Goal: Use online tool/utility: Utilize a website feature to perform a specific function

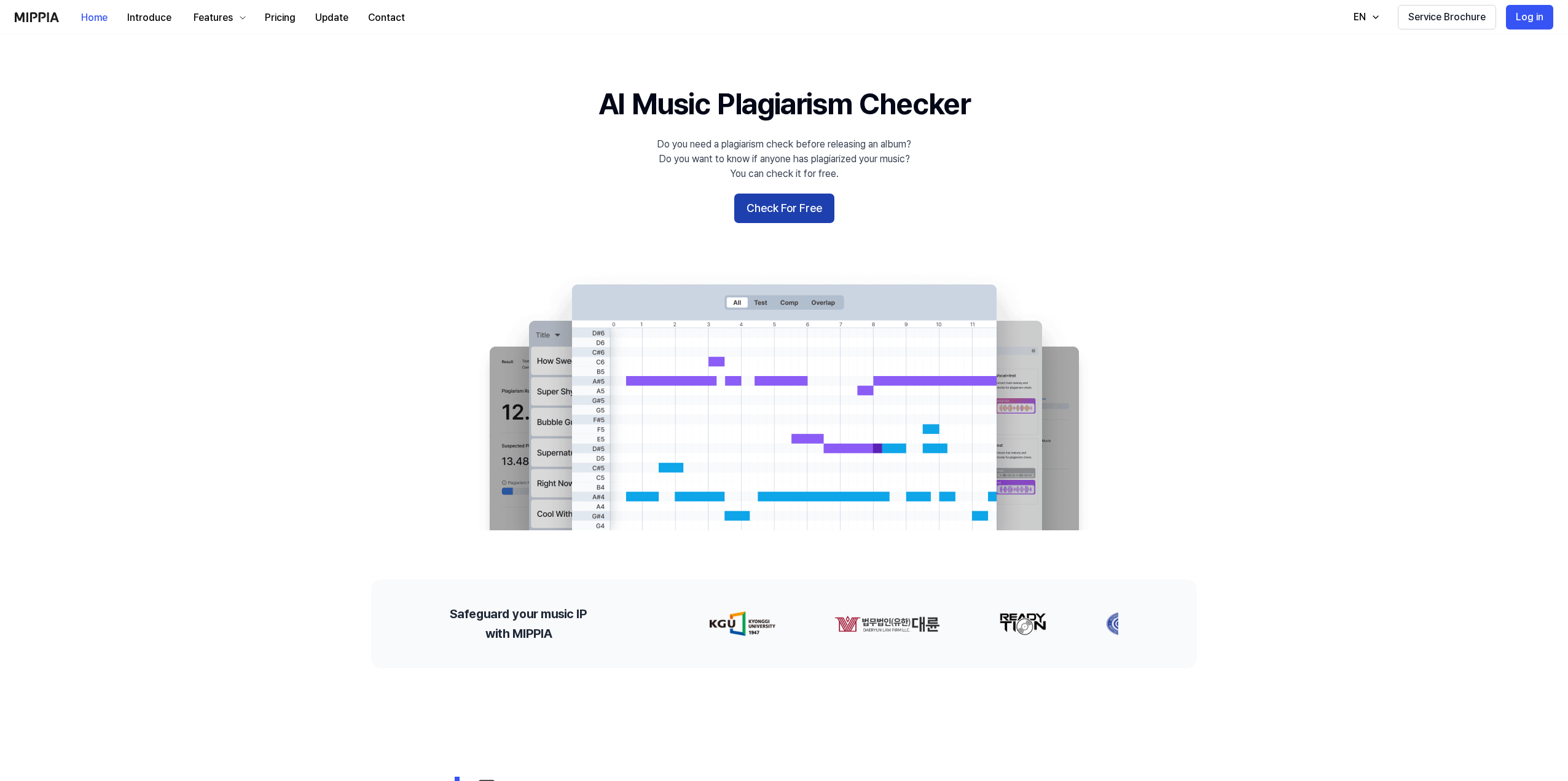
click at [757, 207] on button "Check For Free" at bounding box center [784, 208] width 100 height 30
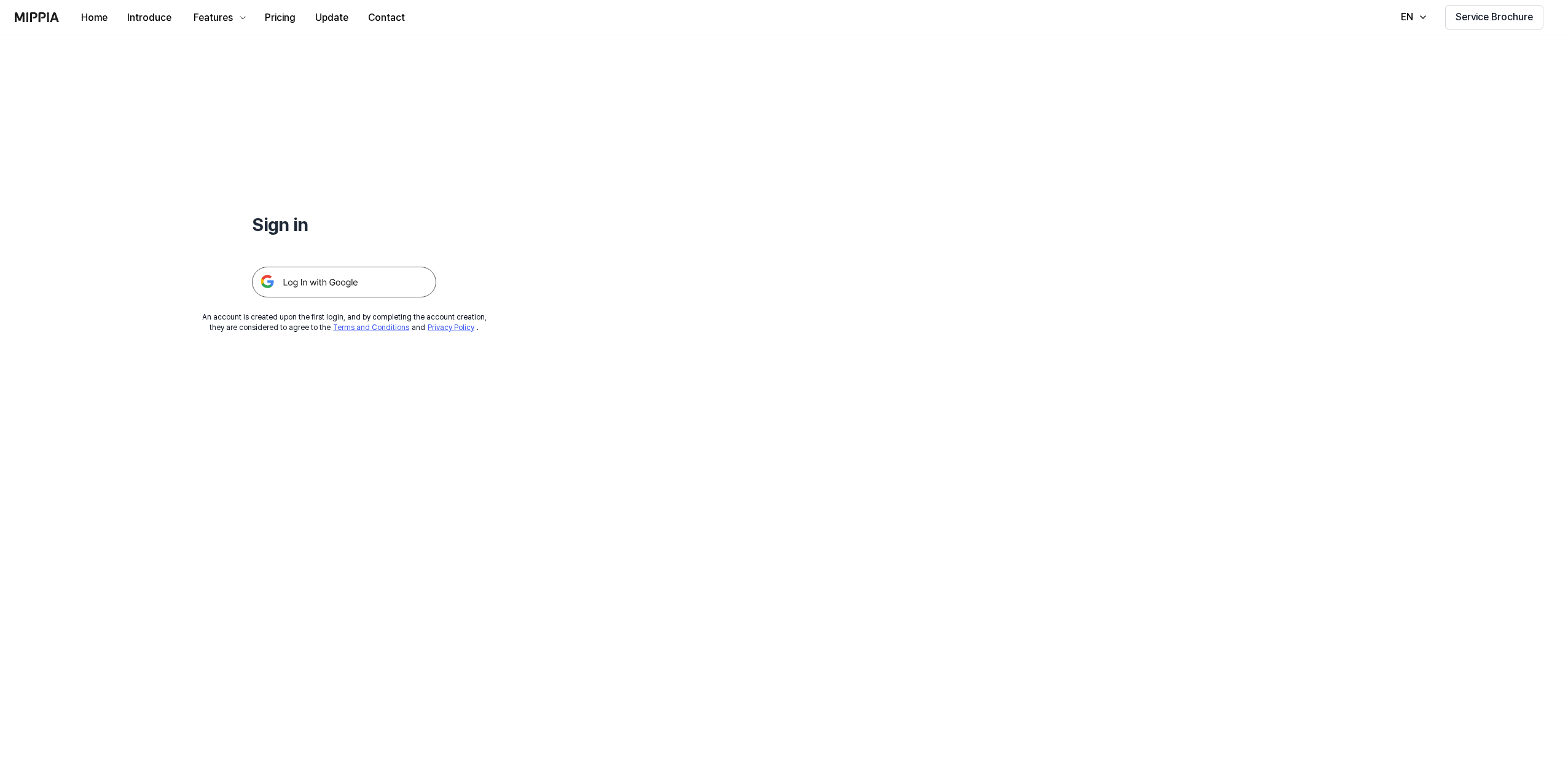
click at [344, 280] on img at bounding box center [344, 281] width 184 height 31
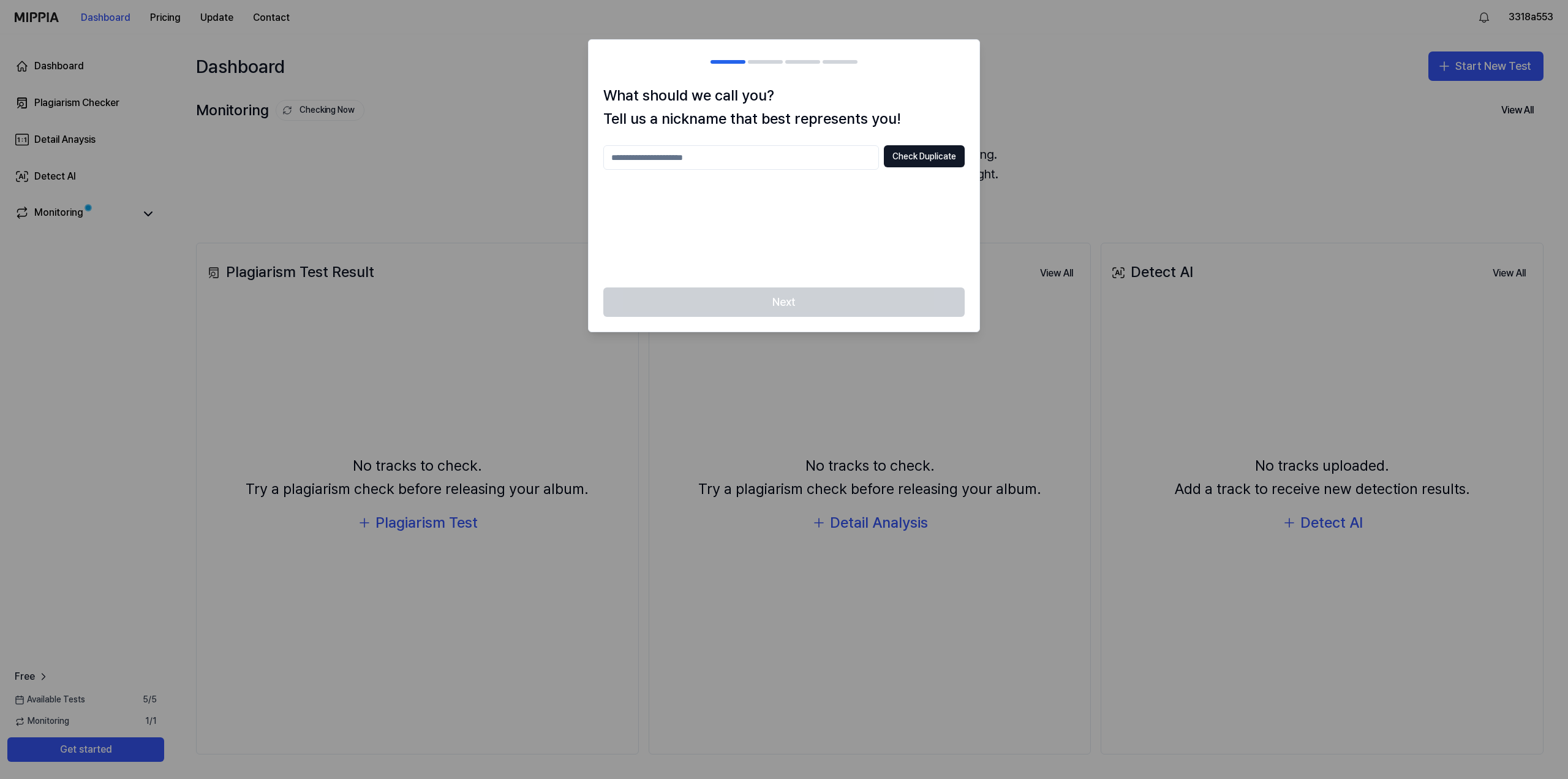
click at [731, 156] on input "text" at bounding box center [741, 157] width 276 height 25
type input "*"
type input "**********"
click at [910, 158] on button "Check Duplicate" at bounding box center [924, 156] width 81 height 22
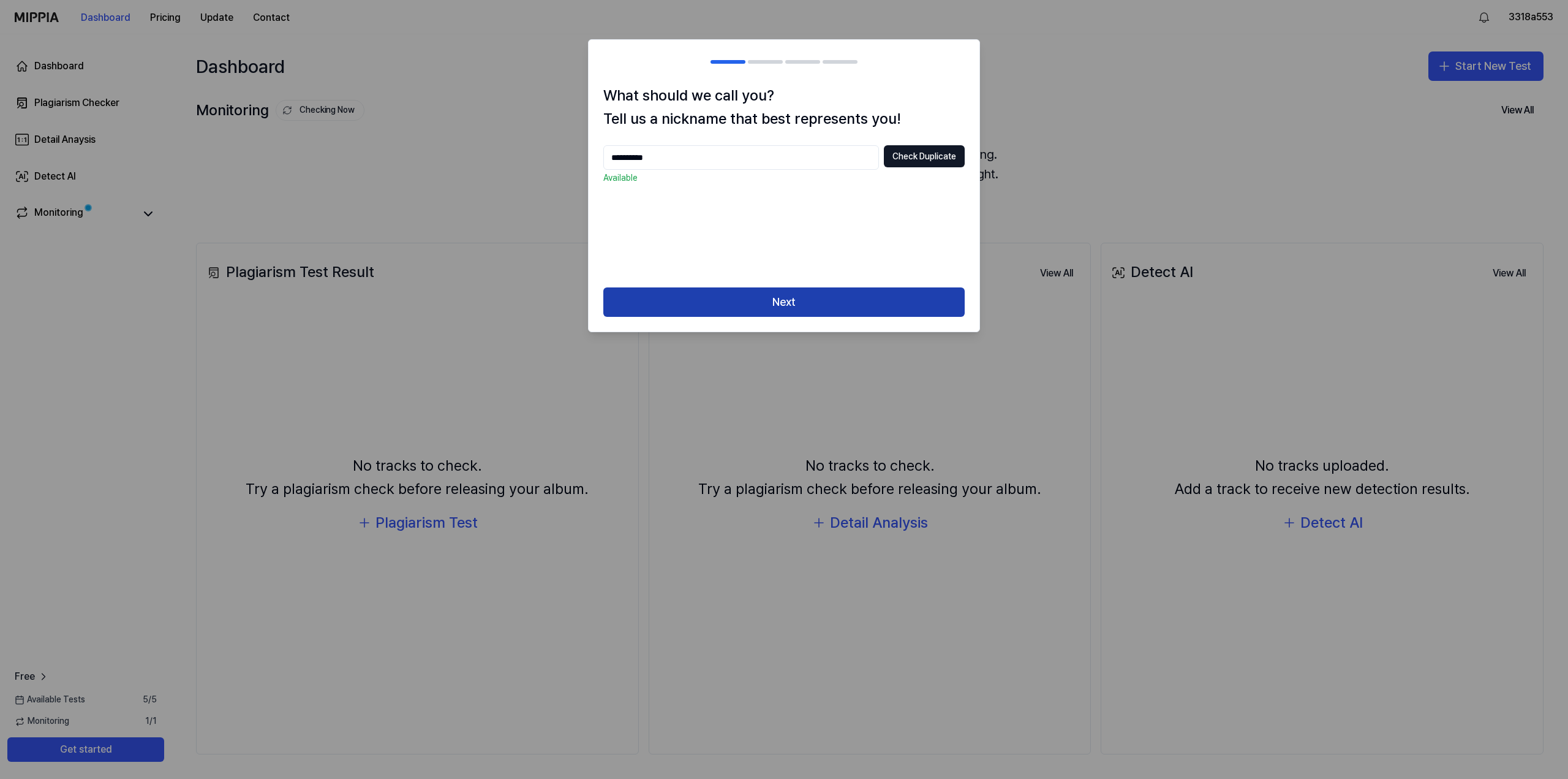
click at [842, 303] on button "Next" at bounding box center [784, 302] width 362 height 30
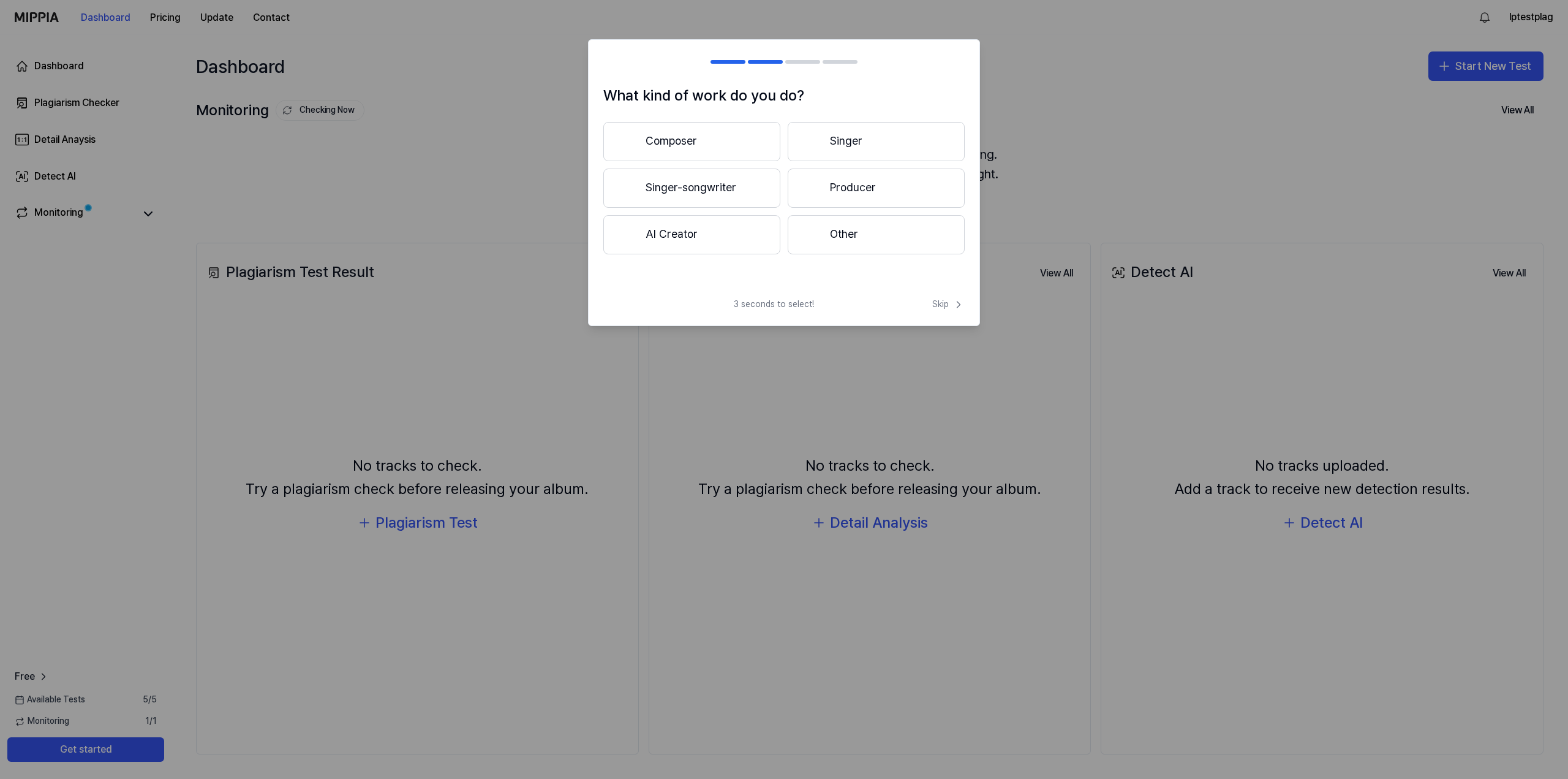
click at [730, 237] on button "AI Creator" at bounding box center [692, 234] width 177 height 39
click at [716, 187] on button "Less than 3 years" at bounding box center [692, 188] width 177 height 40
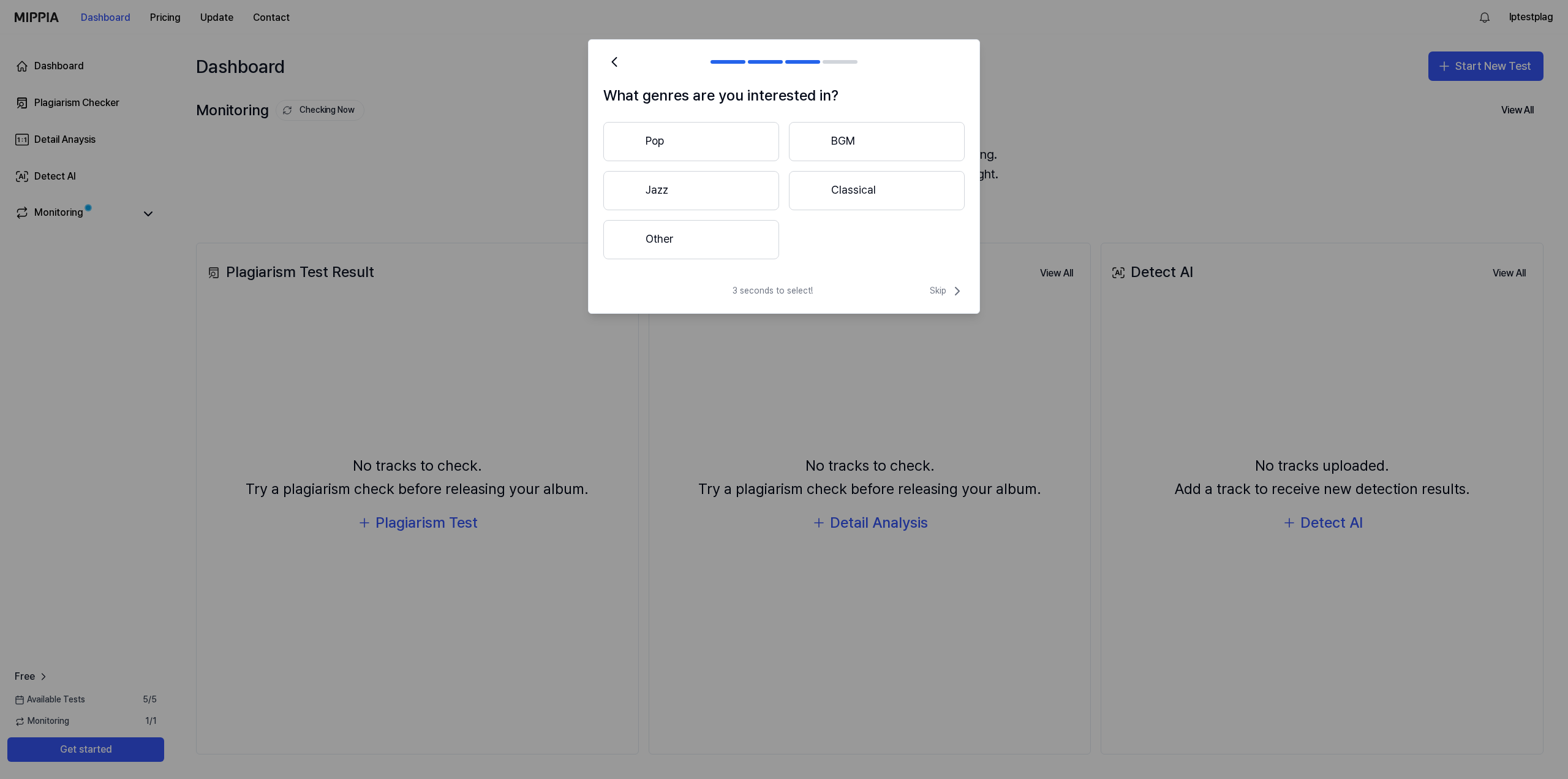
click at [737, 141] on button "Pop" at bounding box center [691, 141] width 176 height 39
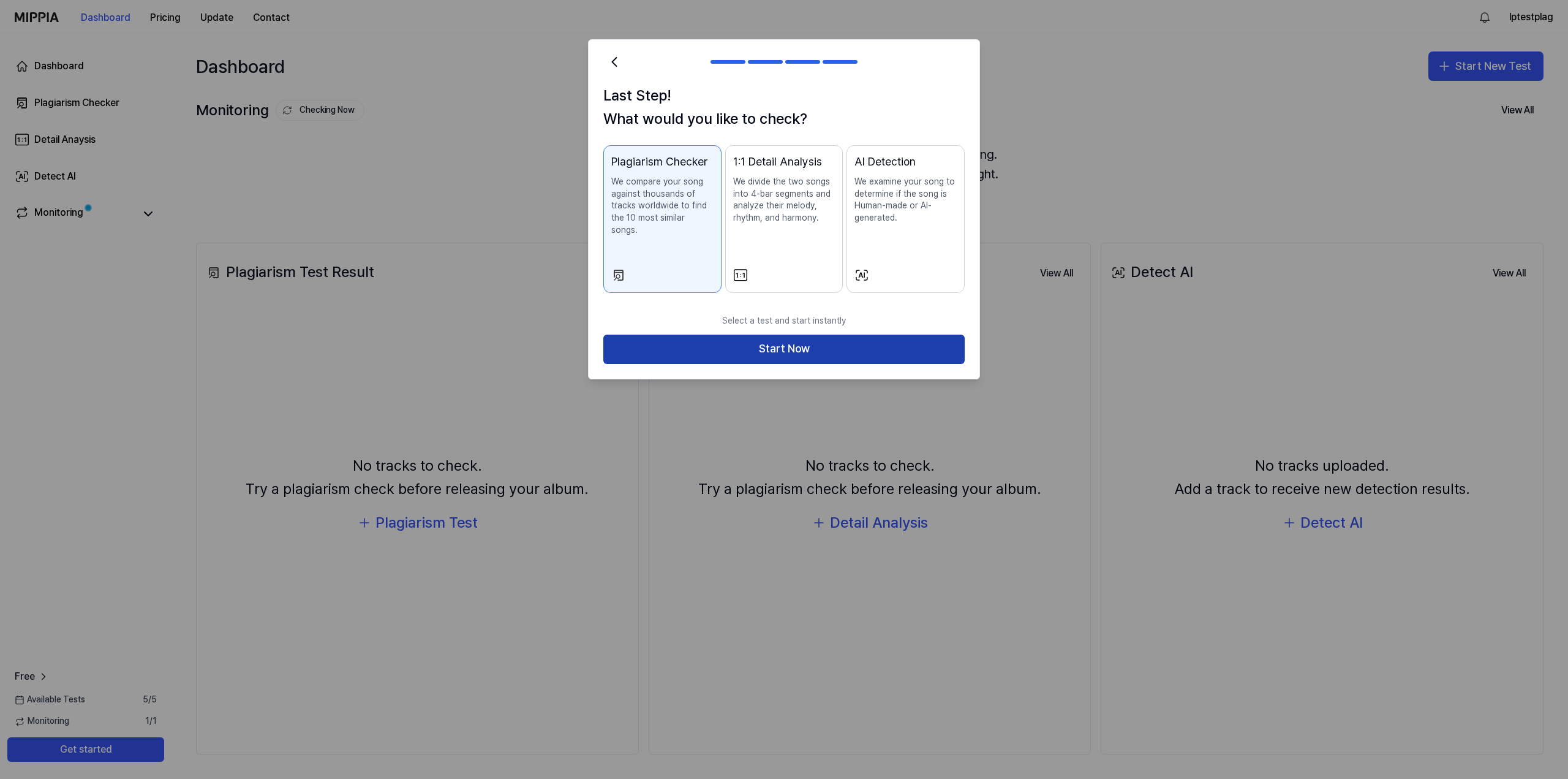
click at [769, 335] on button "Start Now" at bounding box center [784, 350] width 362 height 30
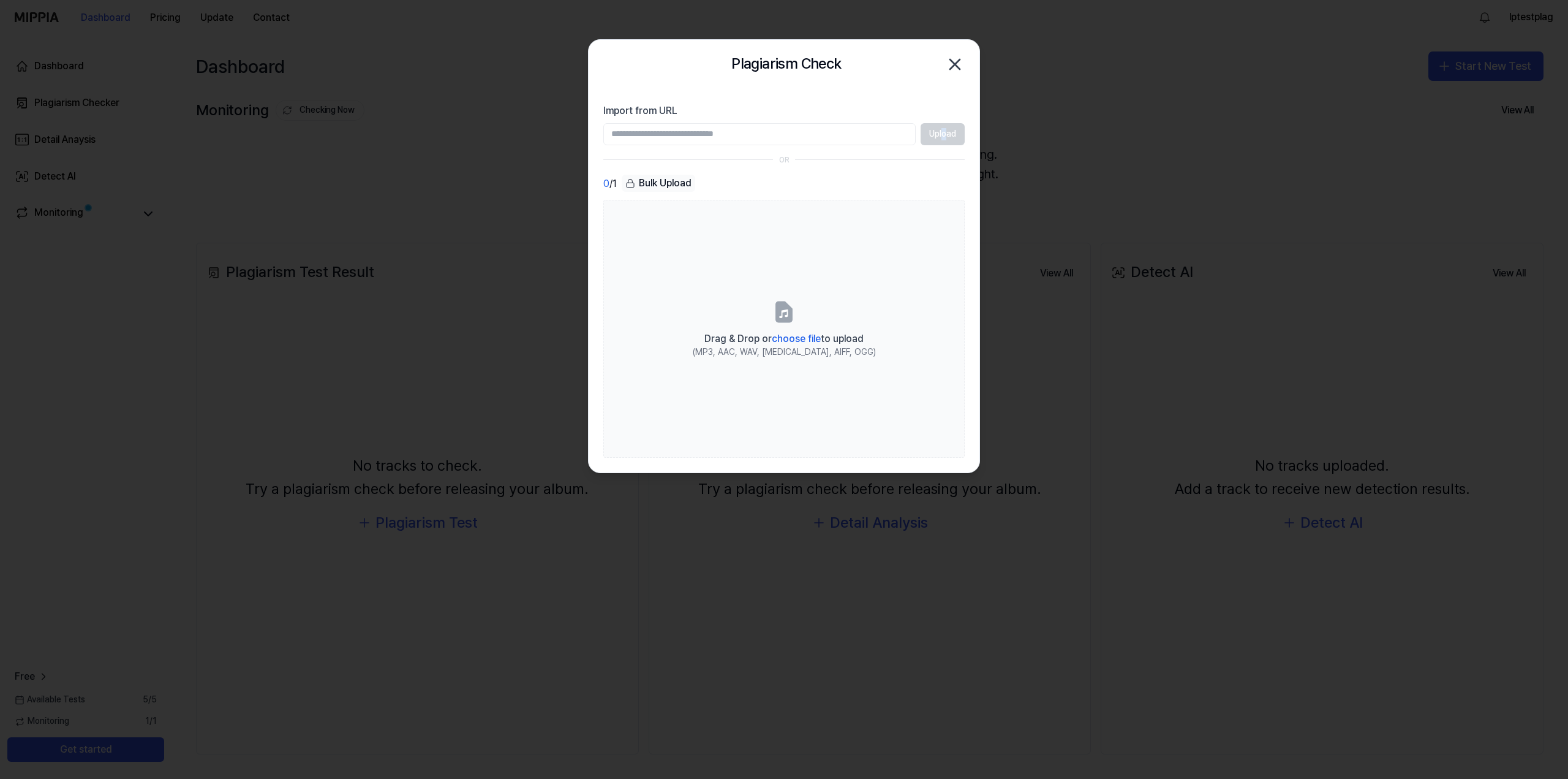
click at [945, 133] on div "Upload" at bounding box center [784, 135] width 362 height 22
click at [943, 128] on div "Upload" at bounding box center [784, 135] width 362 height 22
click at [744, 151] on section "Import from URL Upload OR 0 / 1 Bulk Upload Drag & Drop or choose file to uploa…" at bounding box center [783, 280] width 391 height 383
click at [716, 133] on input "Import from URL" at bounding box center [759, 135] width 312 height 22
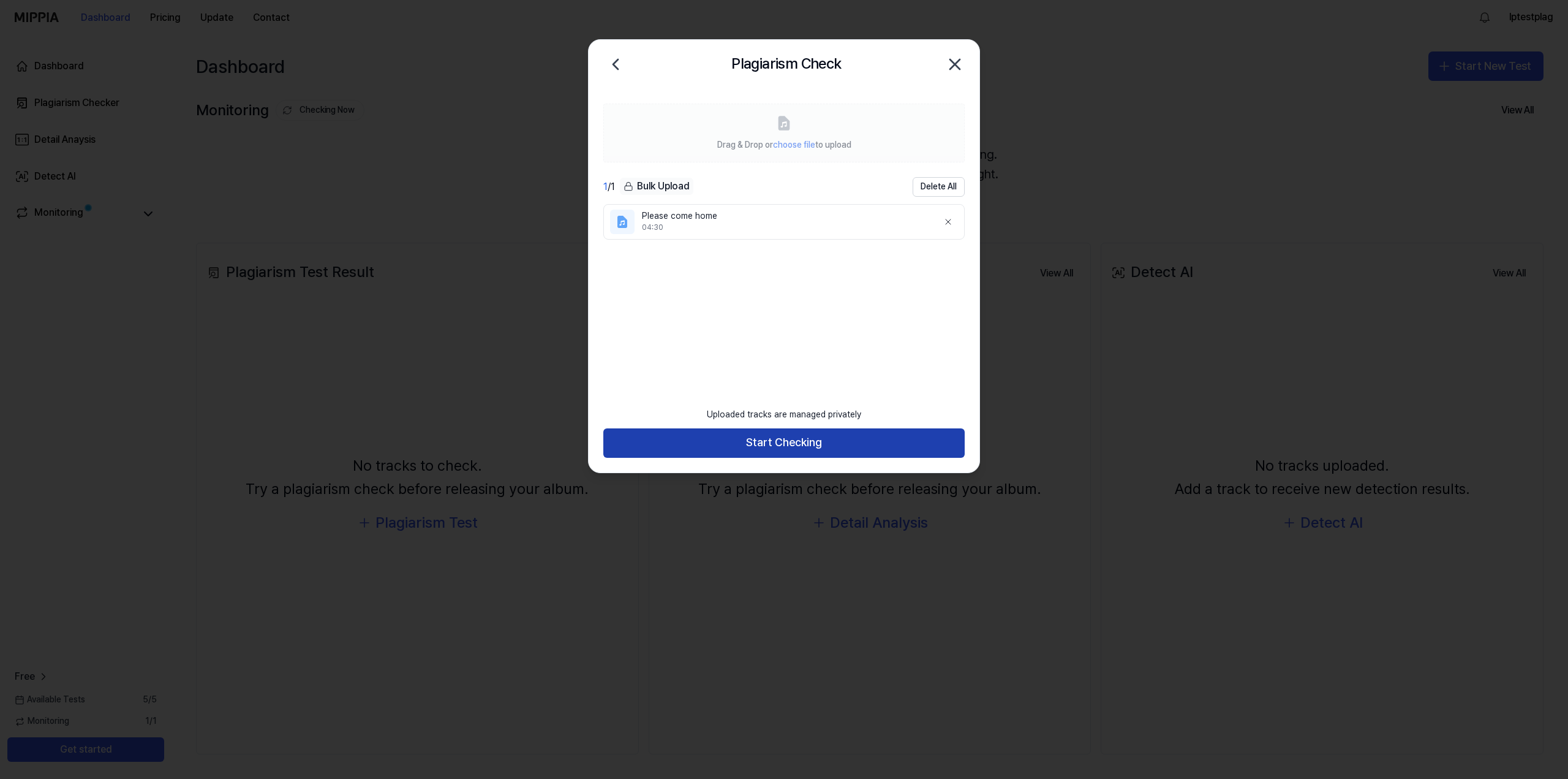
click at [803, 440] on button "Start Checking" at bounding box center [784, 443] width 362 height 30
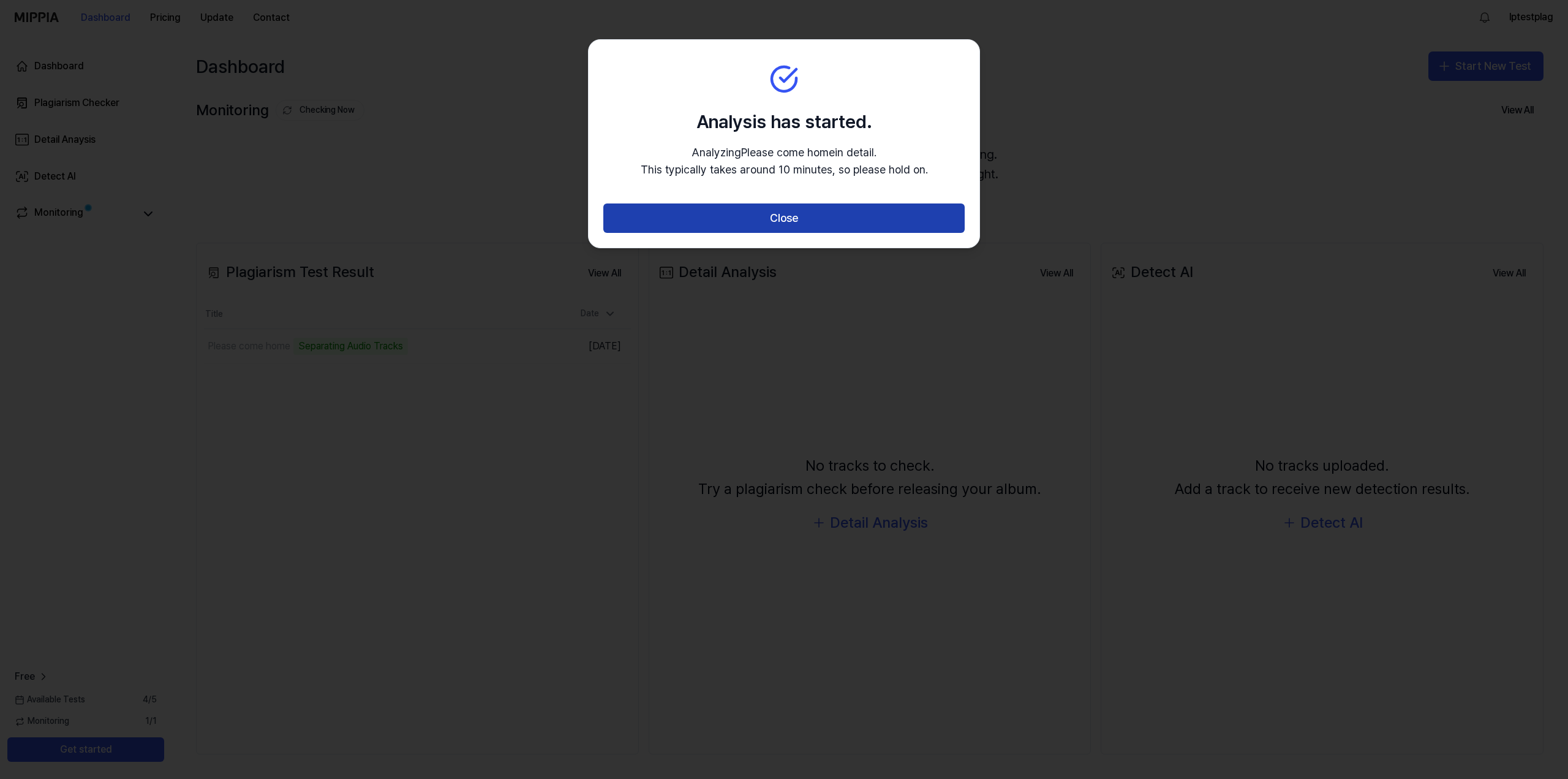
click at [771, 220] on button "Close" at bounding box center [784, 218] width 362 height 30
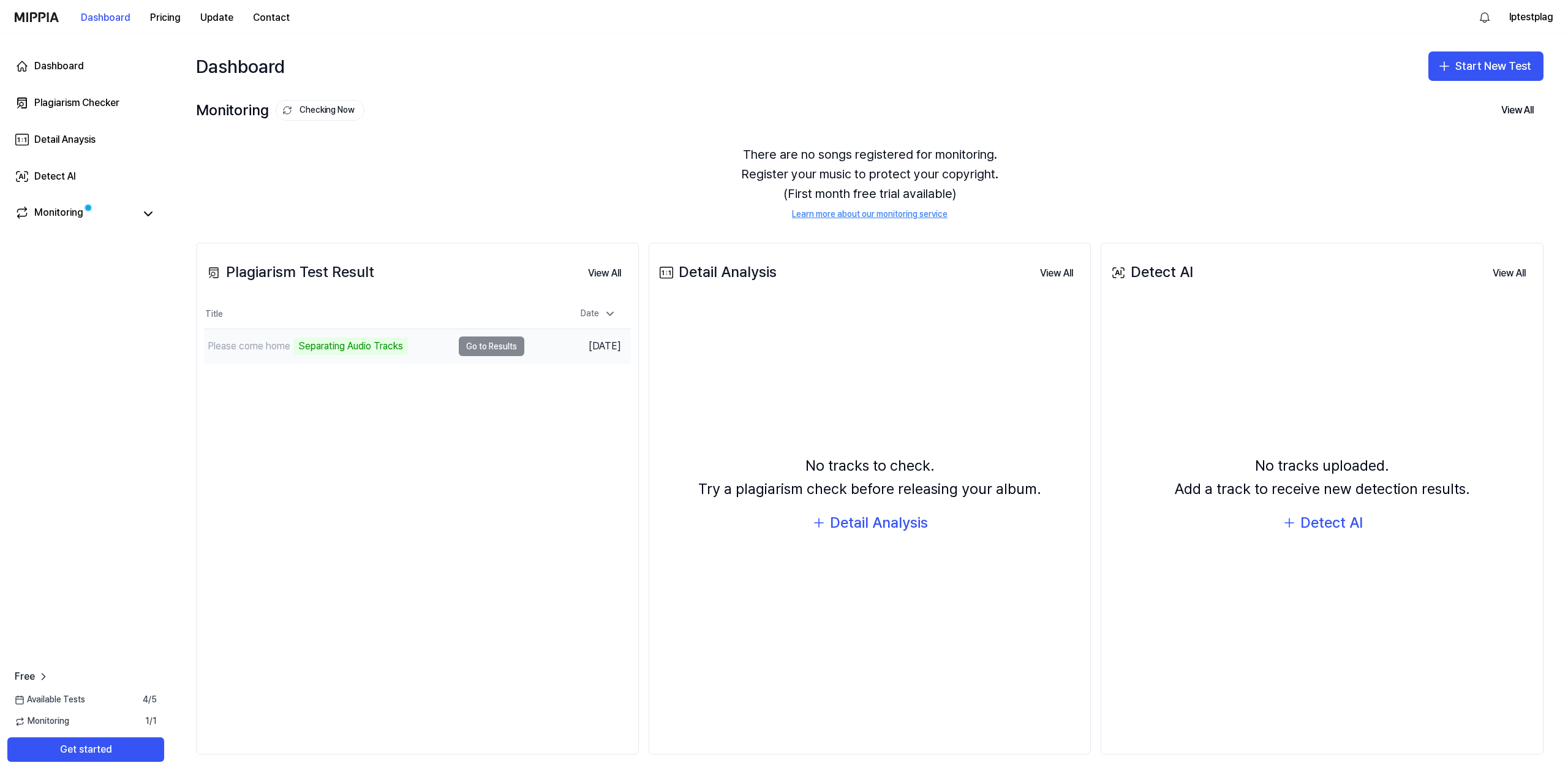
click at [269, 355] on div "Please come home Separating Audio Tracks" at bounding box center [306, 346] width 204 height 17
click at [533, 126] on div "Monitoring Checking Now View All Monitoring There are no songs registered for m…" at bounding box center [870, 158] width 1396 height 120
click at [652, 140] on div "There are no songs registered for monitoring. Register your music to protect yo…" at bounding box center [870, 183] width 1348 height 106
click at [643, 161] on div "There are no songs registered for monitoring. Register your music to protect yo…" at bounding box center [870, 183] width 1348 height 106
click at [566, 182] on div "There are no songs registered for monitoring. Register your music to protect yo…" at bounding box center [870, 183] width 1348 height 106
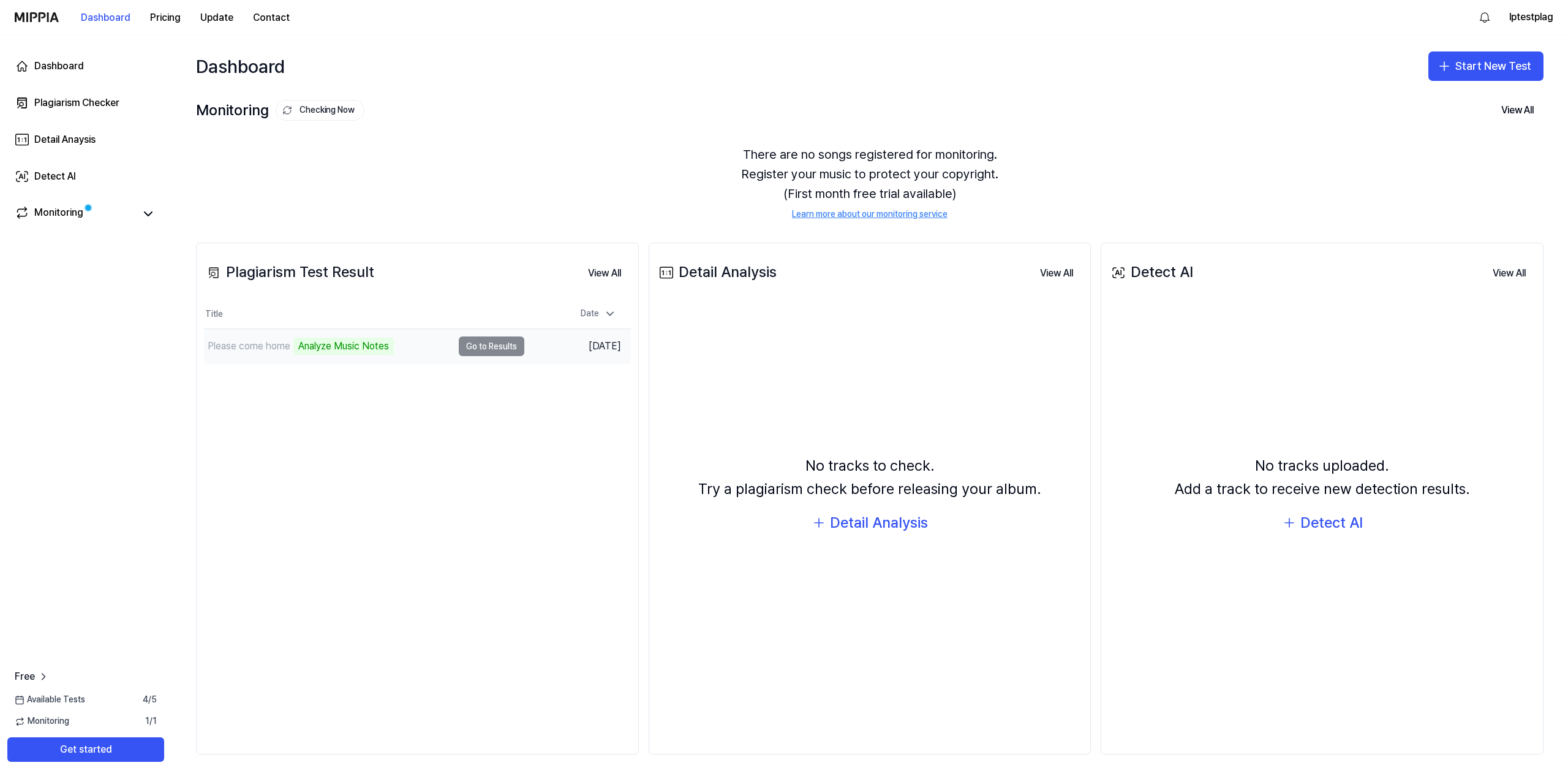
click at [266, 353] on div "Please come home" at bounding box center [248, 346] width 83 height 15
click at [488, 349] on td "Please come home Analyze Music Notes Go to Results" at bounding box center [364, 346] width 321 height 34
click at [504, 304] on th "Title" at bounding box center [364, 315] width 321 height 30
click at [562, 134] on div "There are no songs registered for monitoring. Register your music to protect yo…" at bounding box center [870, 183] width 1348 height 106
click at [455, 176] on div "There are no songs registered for monitoring. Register your music to protect yo…" at bounding box center [870, 183] width 1348 height 106
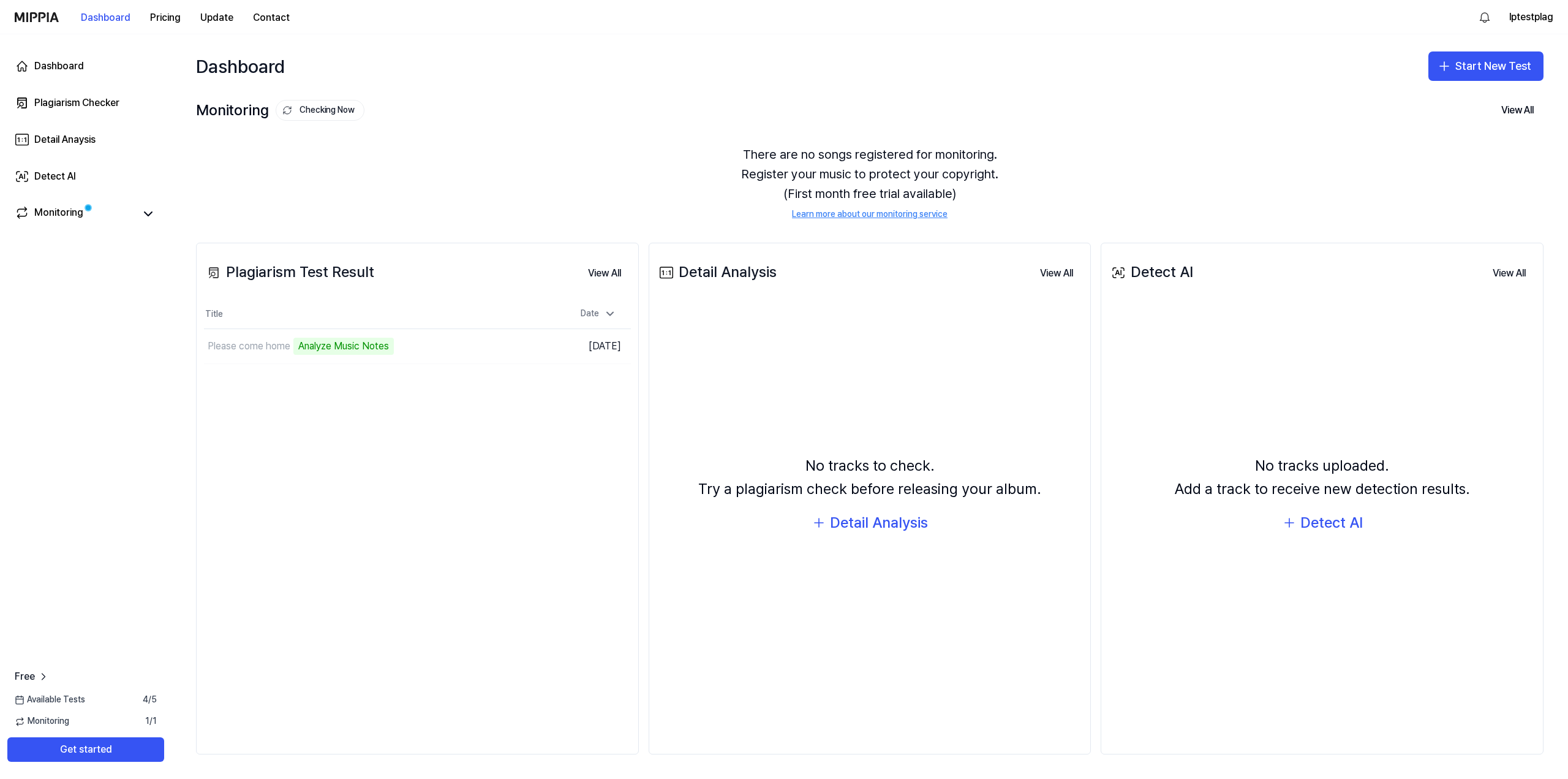
click at [585, 130] on div "There are no songs registered for monitoring. Register your music to protect yo…" at bounding box center [870, 183] width 1348 height 106
click at [498, 349] on button "Go to Results" at bounding box center [492, 346] width 65 height 19
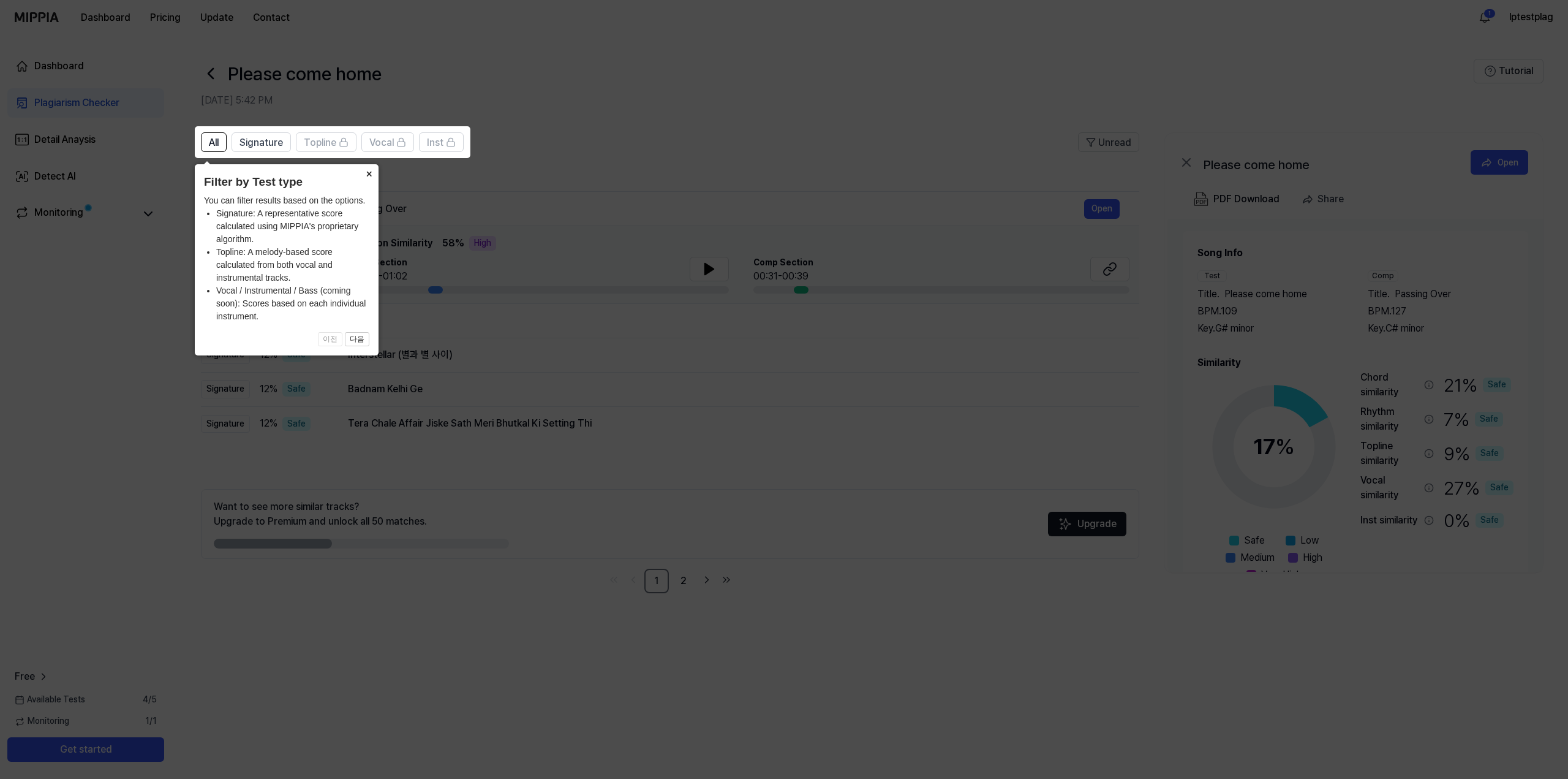
click at [369, 173] on button "×" at bounding box center [369, 173] width 19 height 17
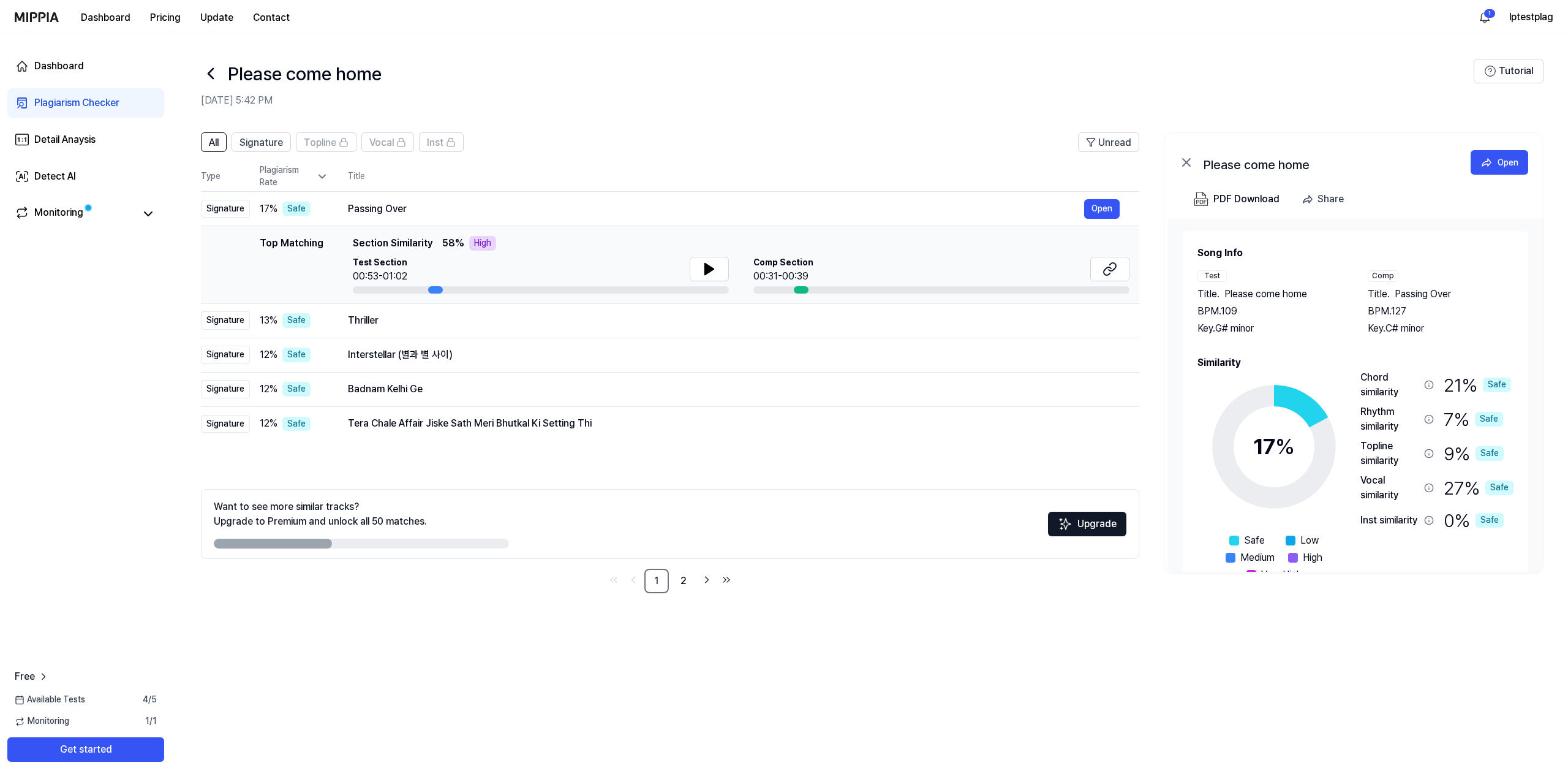
drag, startPoint x: 858, startPoint y: 113, endPoint x: 855, endPoint y: 103, distance: 10.4
click at [858, 112] on header "Please come home [DATE] 5:42 PM Tutorial" at bounding box center [870, 77] width 1396 height 86
click at [700, 62] on div "Please come home" at bounding box center [837, 74] width 1273 height 30
click at [833, 133] on header "All Signature Topline Vocal Inst Unread" at bounding box center [670, 147] width 939 height 30
click at [498, 81] on div "Please come home" at bounding box center [837, 74] width 1273 height 30
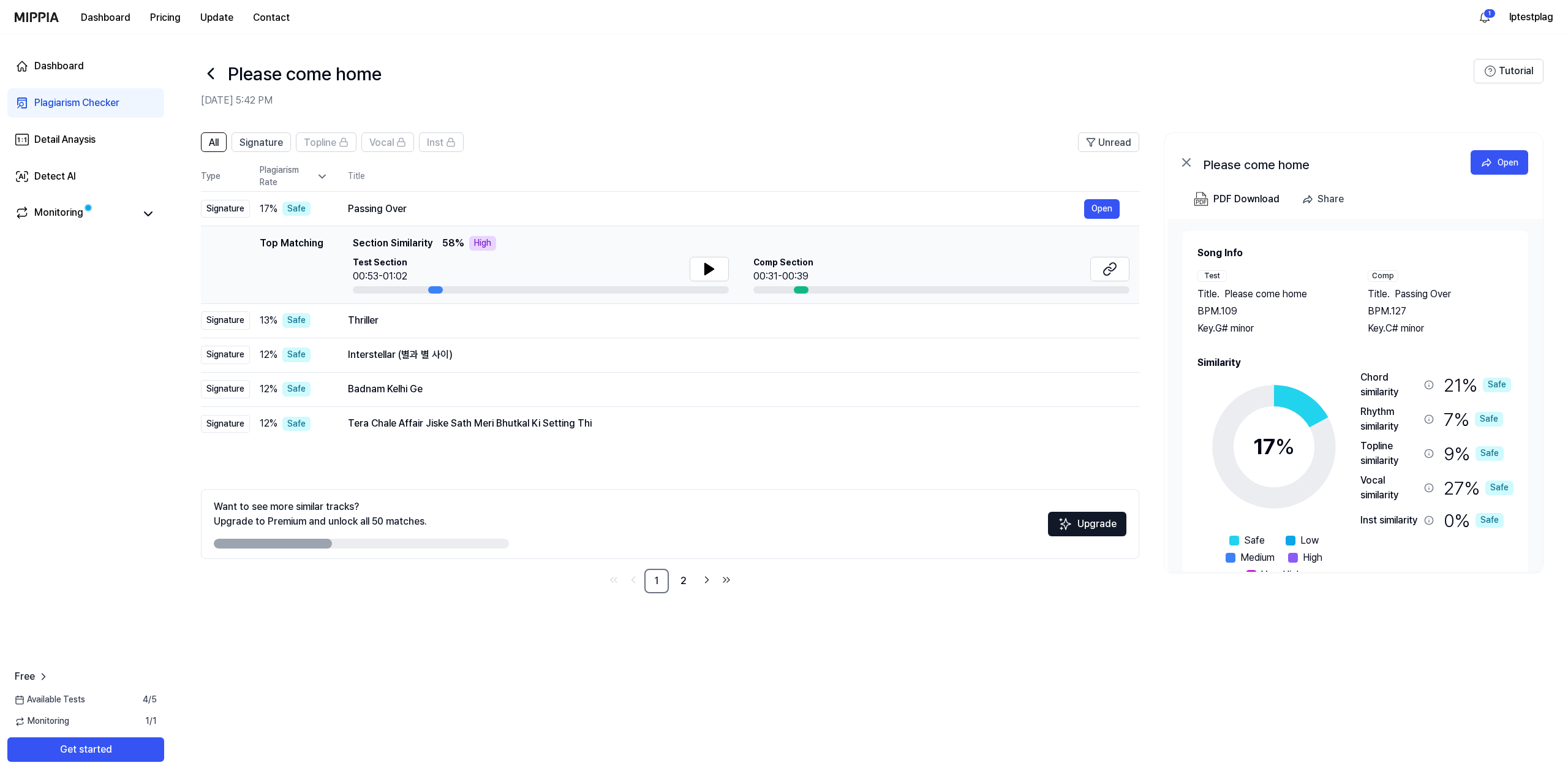
drag, startPoint x: 507, startPoint y: 239, endPoint x: 344, endPoint y: 239, distance: 163.0
click at [344, 239] on div "Top Matching Top Matching Section Similarity 58 % High Test Section 00:53-01:02…" at bounding box center [669, 264] width 919 height 57
drag, startPoint x: 431, startPoint y: 243, endPoint x: 530, endPoint y: 248, distance: 99.1
click at [527, 248] on div "Top Matching Top Matching Section Similarity 58 % High Test Section 00:53-01:02…" at bounding box center [669, 264] width 919 height 57
click at [678, 580] on link "2" at bounding box center [684, 580] width 25 height 25
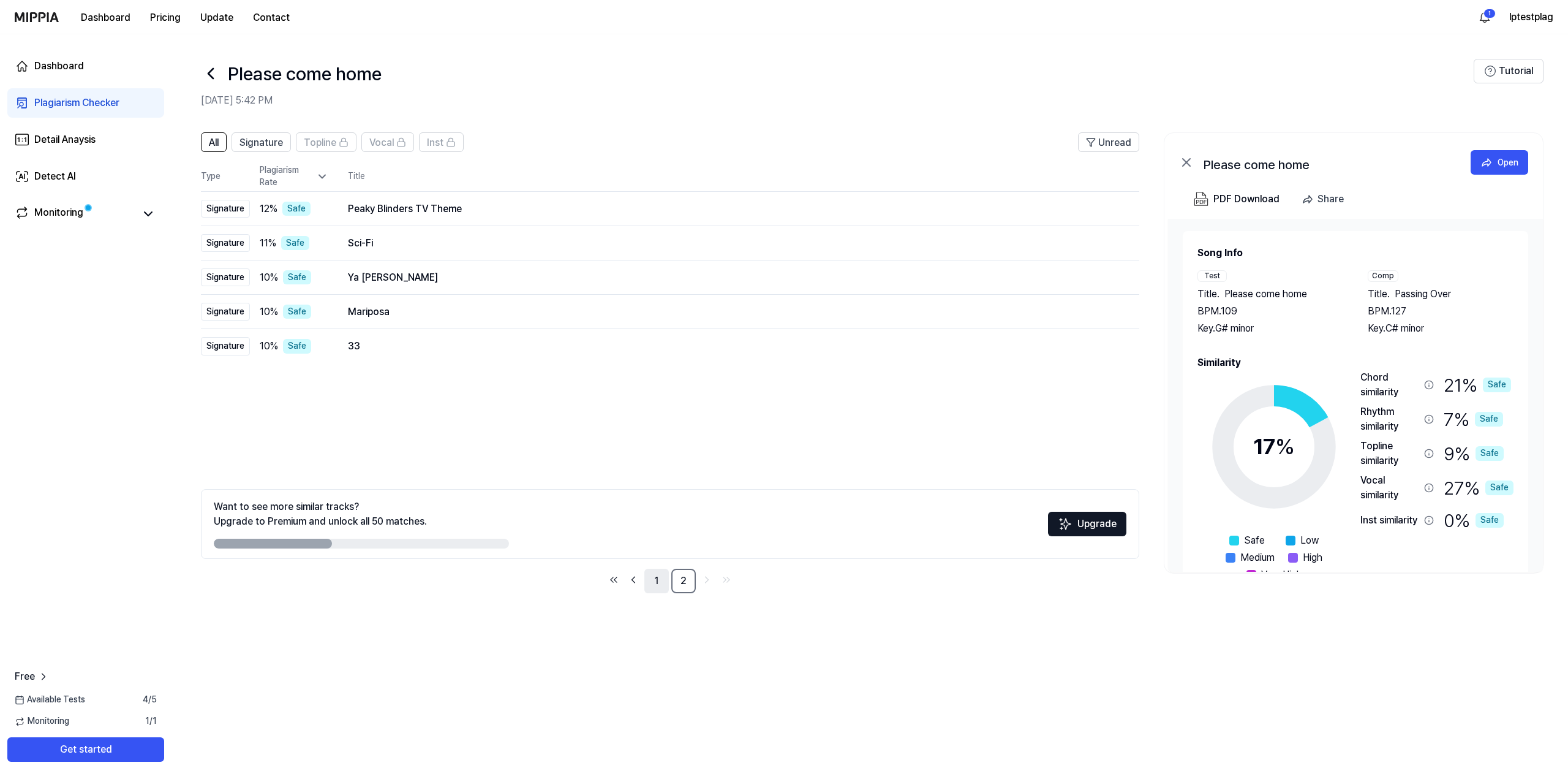
click at [653, 583] on link "1" at bounding box center [656, 580] width 25 height 25
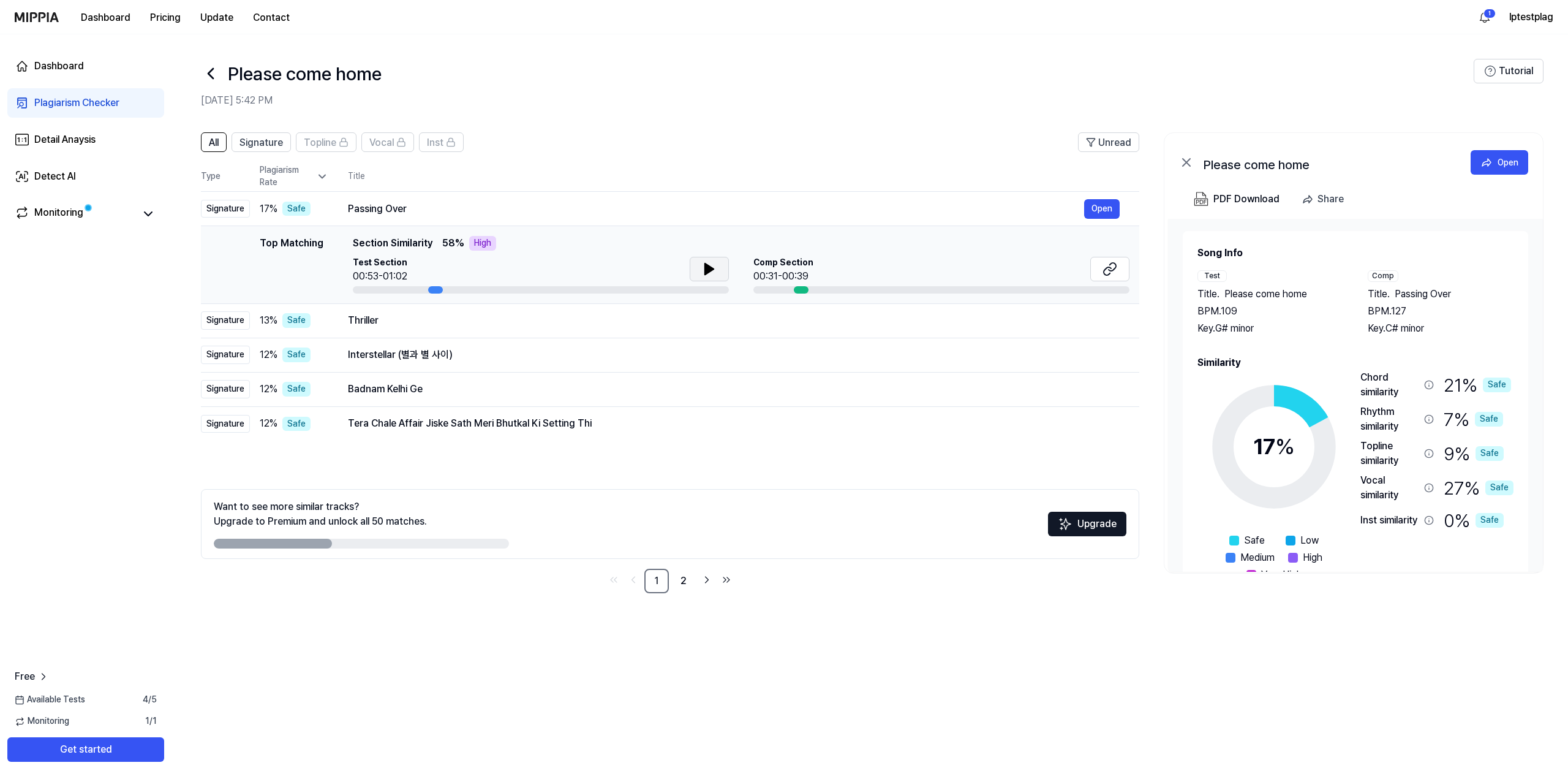
click at [719, 269] on button at bounding box center [709, 269] width 39 height 25
click at [712, 271] on icon at bounding box center [711, 269] width 2 height 10
click at [712, 271] on icon at bounding box center [710, 269] width 15 height 15
click at [44, 210] on div "Monitoring" at bounding box center [59, 214] width 49 height 17
